Goal: Task Accomplishment & Management: Manage account settings

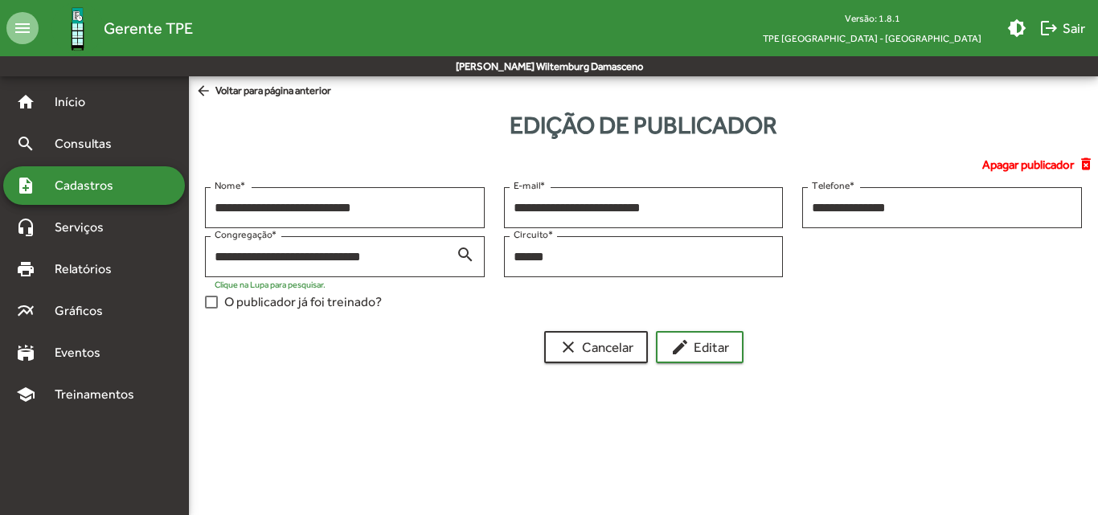
click at [208, 87] on mat-icon "arrow_back" at bounding box center [205, 92] width 20 height 18
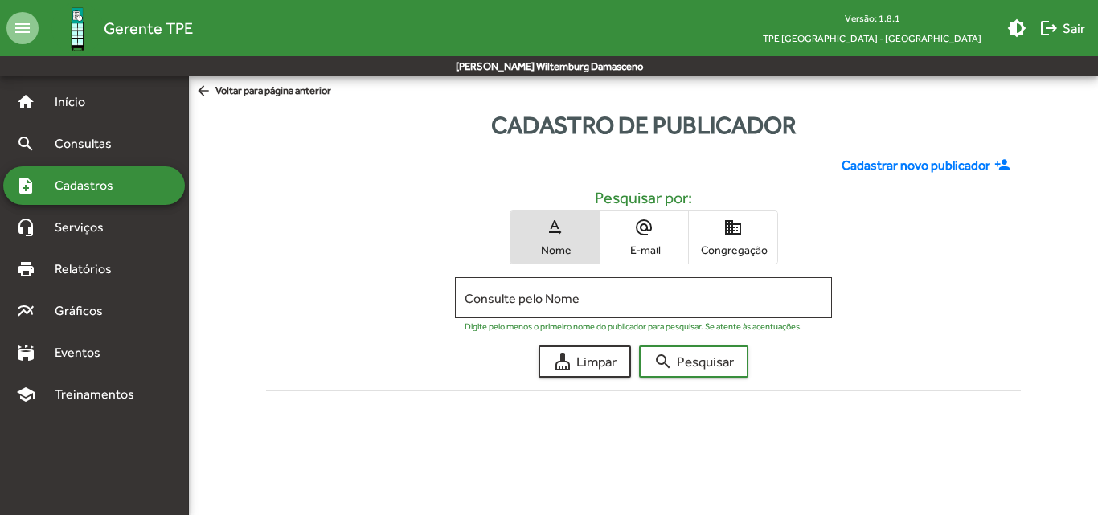
click at [731, 243] on span "Congregação" at bounding box center [733, 250] width 80 height 14
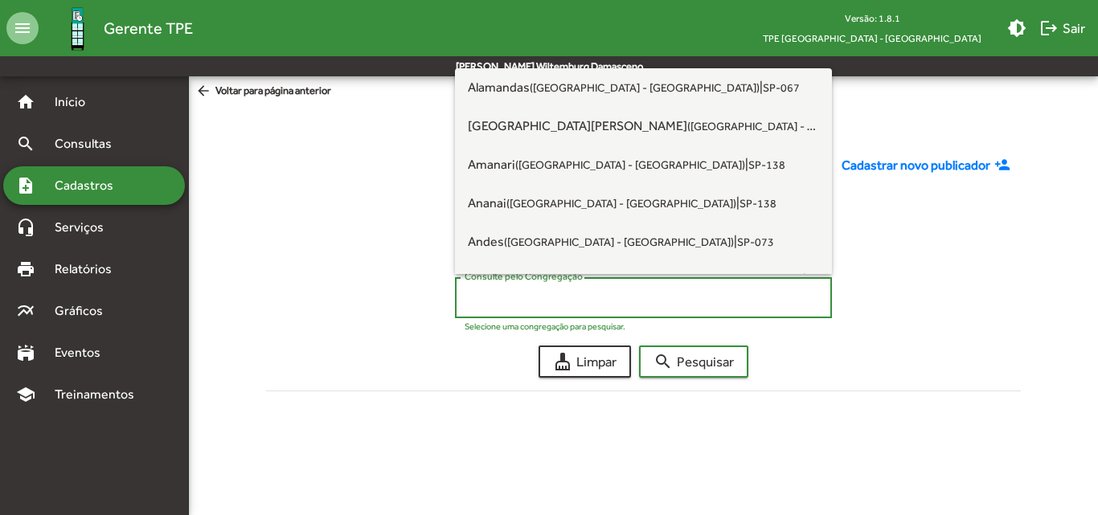
click at [669, 298] on input "Consulte pelo Congregação" at bounding box center [644, 298] width 358 height 14
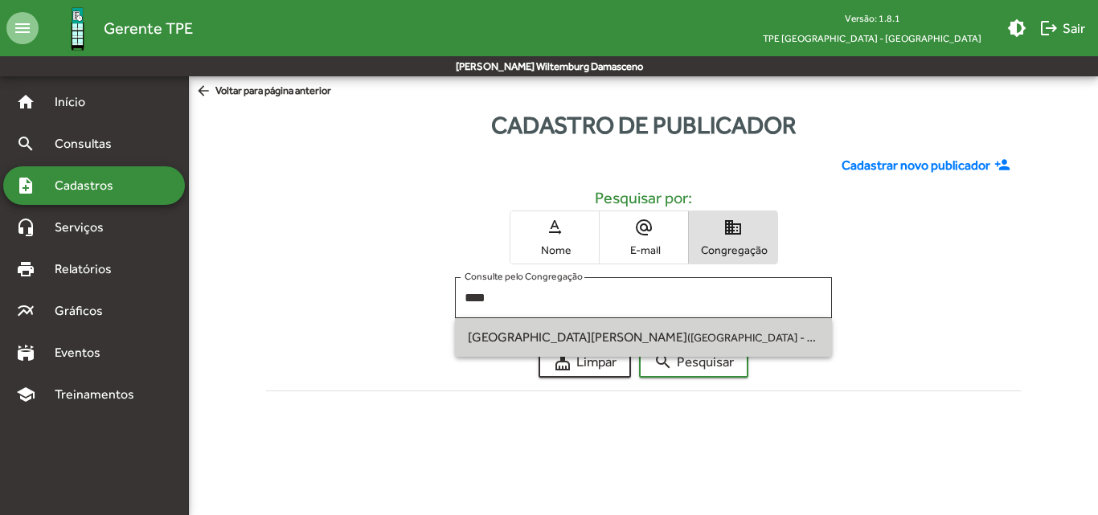
click at [681, 332] on span "[GEOGRAPHIC_DATA][PERSON_NAME] ([GEOGRAPHIC_DATA] - [GEOGRAPHIC_DATA]) | SP-115" at bounding box center [643, 337] width 351 height 39
type input "**********"
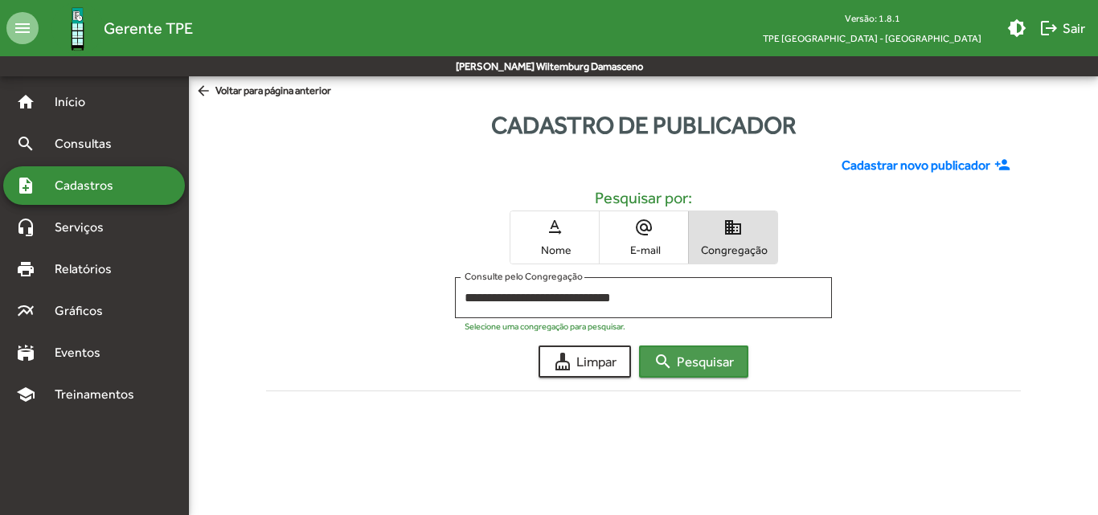
click at [685, 378] on button "search Pesquisar" at bounding box center [693, 362] width 109 height 32
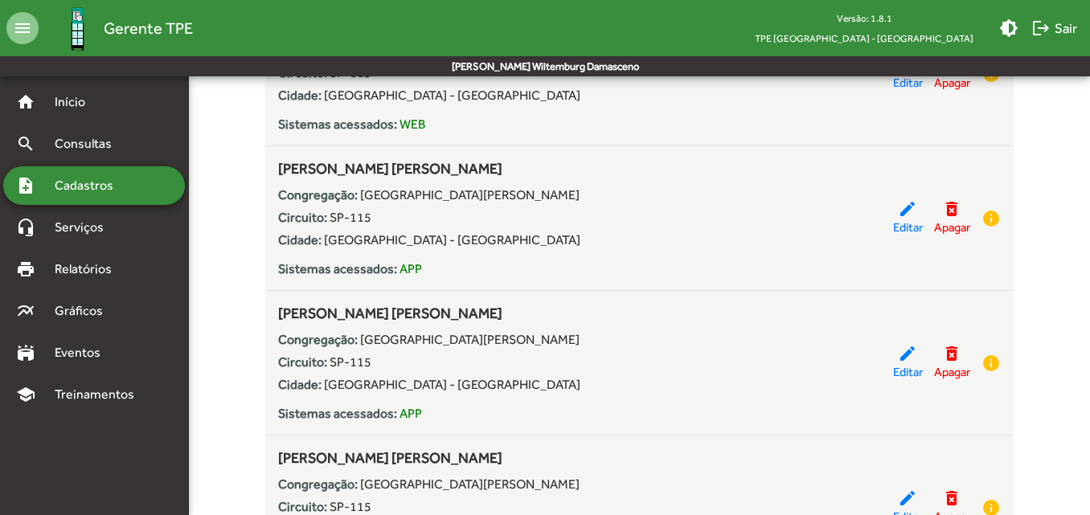
scroll to position [3054, 0]
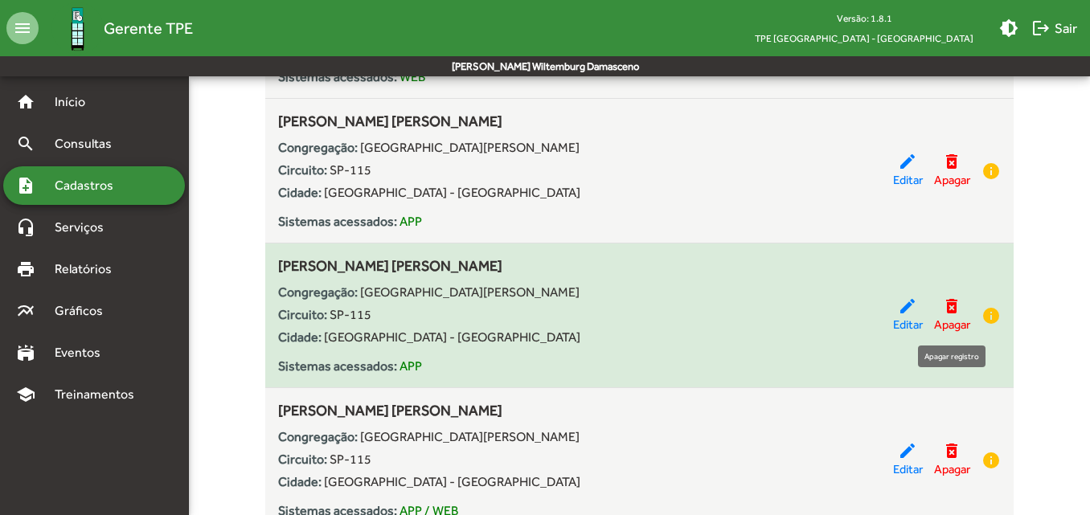
click at [950, 310] on mat-icon "delete_forever" at bounding box center [951, 306] width 19 height 19
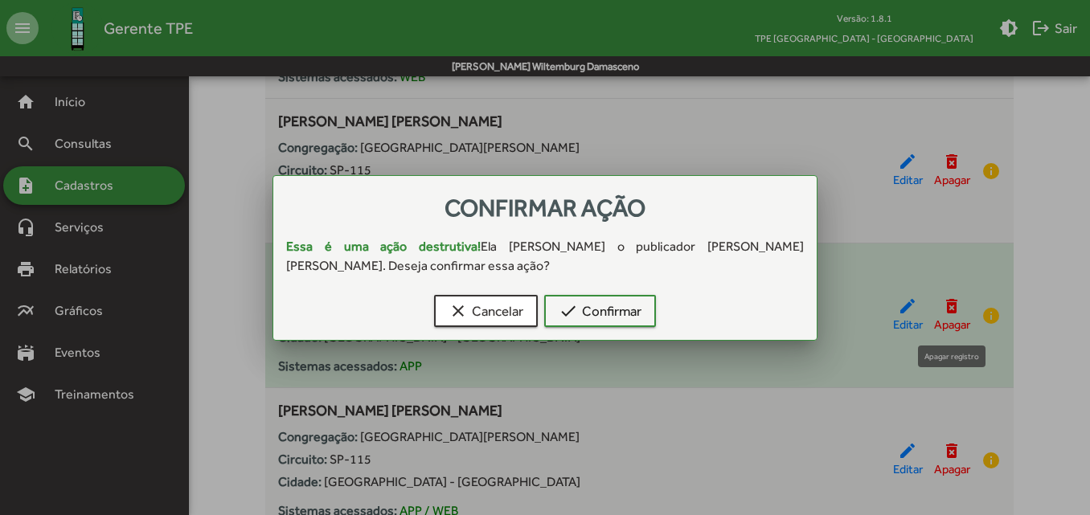
scroll to position [0, 0]
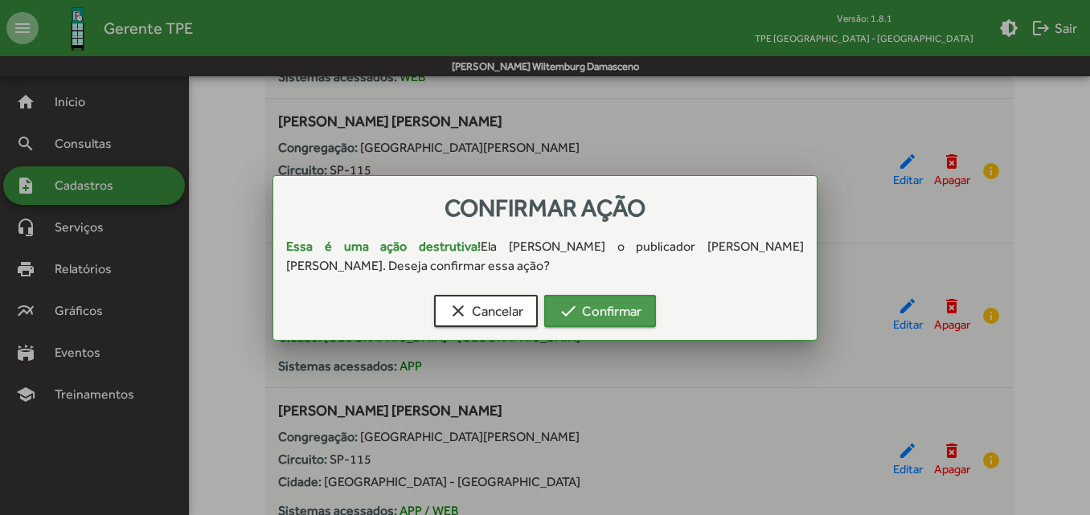
click at [622, 309] on span "check Confirmar" at bounding box center [600, 311] width 83 height 29
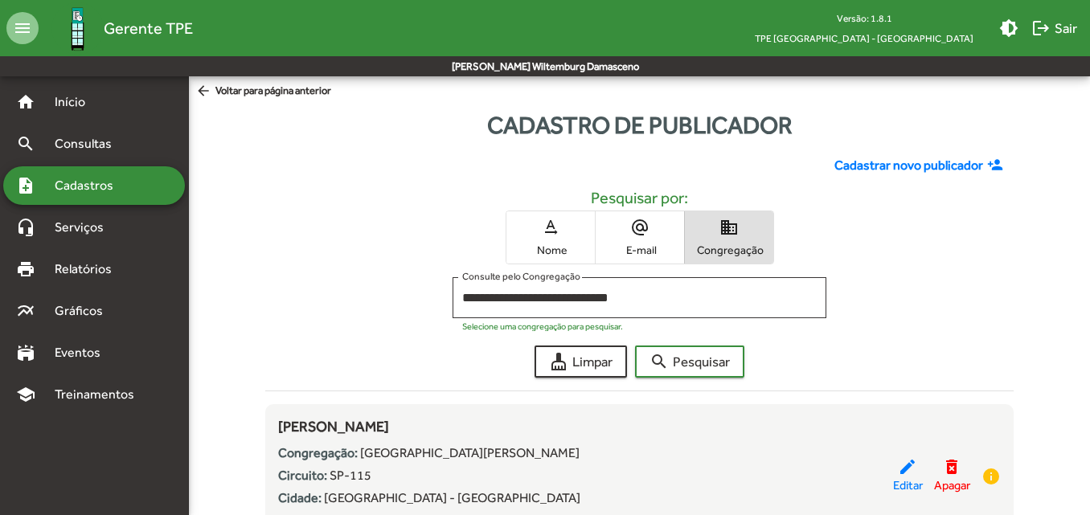
scroll to position [3054, 0]
